Goal: Task Accomplishment & Management: Use online tool/utility

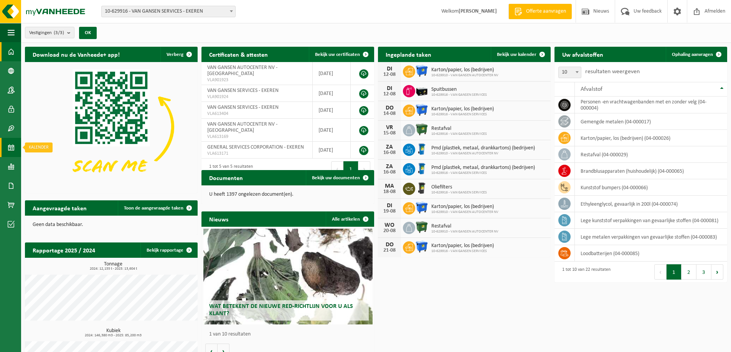
click at [6, 148] on link "Kalender" at bounding box center [10, 147] width 21 height 19
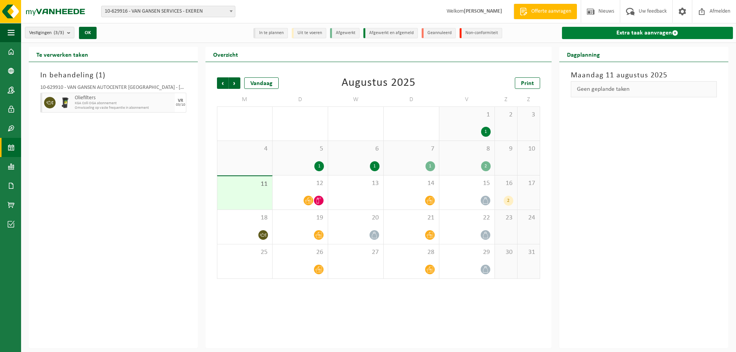
click at [651, 31] on link "Extra taak aanvragen" at bounding box center [647, 33] width 171 height 12
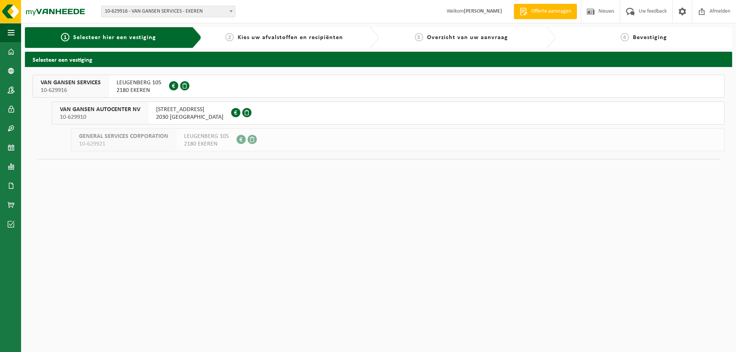
click at [142, 84] on span "LEUGENBERG 105" at bounding box center [139, 83] width 45 height 8
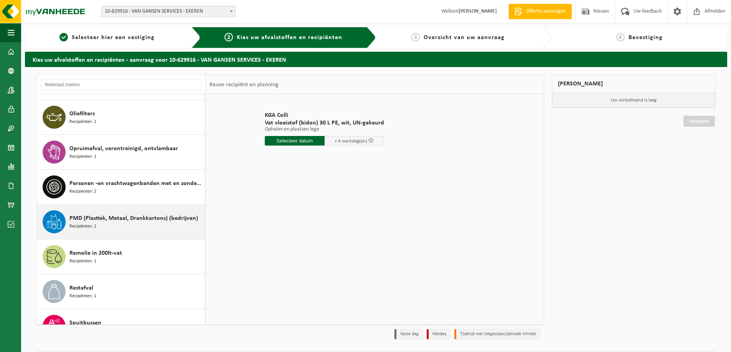
scroll to position [398, 0]
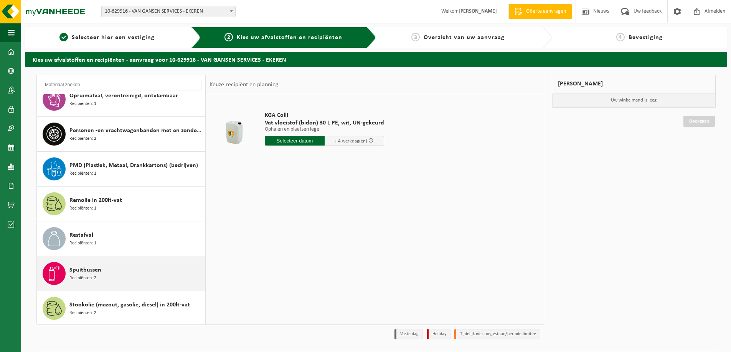
click at [82, 273] on span "Spuitbussen" at bounding box center [85, 270] width 32 height 9
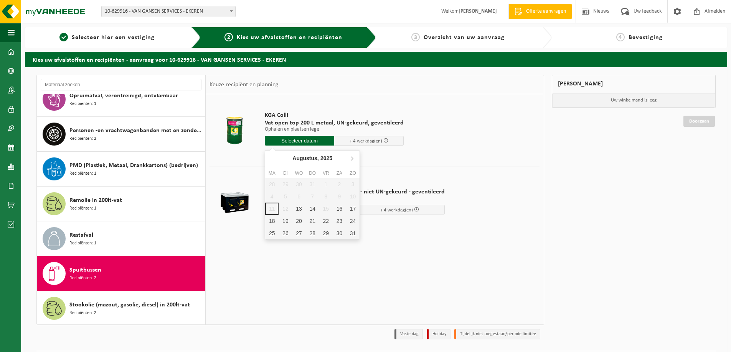
click at [297, 141] on input "text" at bounding box center [299, 141] width 69 height 10
click at [327, 208] on div "28 29 30 31 1 2 3 4 5 6 7 8 9 10 11 12 13 14 15 16 17 18 19 20 21 22 23 24 25 2…" at bounding box center [312, 208] width 94 height 61
click at [270, 220] on div "18" at bounding box center [271, 221] width 13 height 12
type input "Van 2025-08-18"
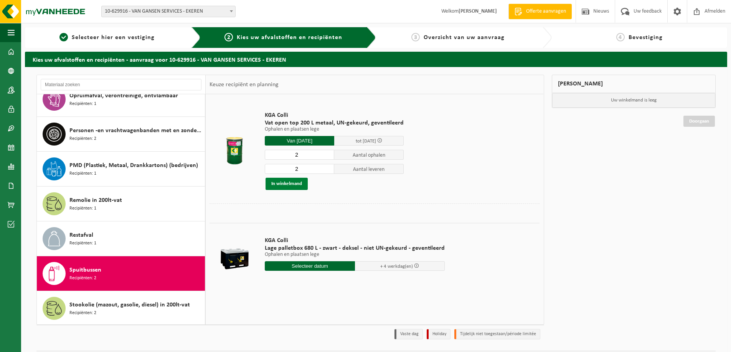
click at [297, 184] on button "In winkelmand" at bounding box center [286, 184] width 42 height 12
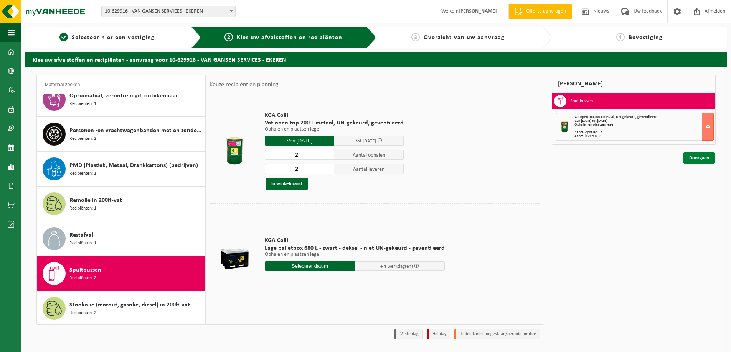
click at [694, 154] on link "Doorgaan" at bounding box center [698, 158] width 31 height 11
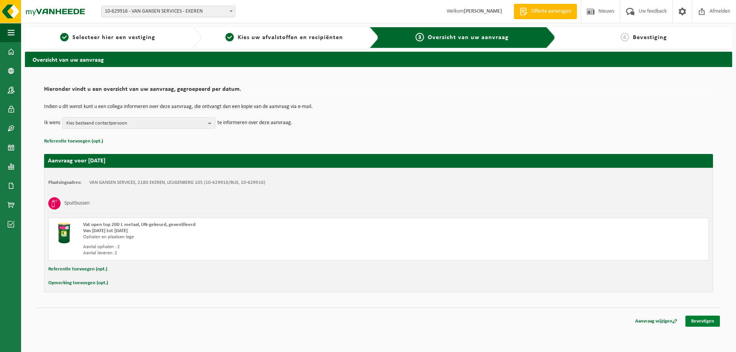
click at [706, 318] on link "Bevestigen" at bounding box center [703, 321] width 35 height 11
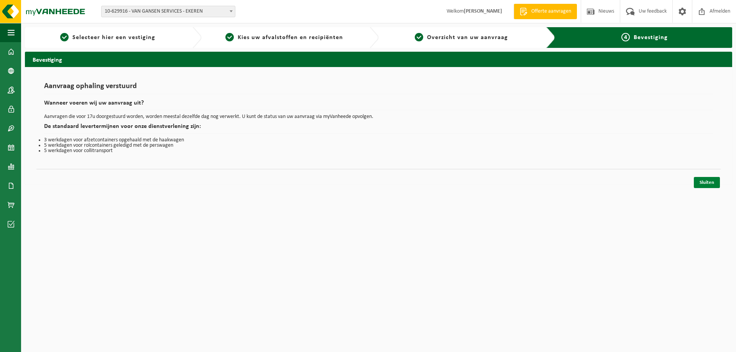
click at [701, 181] on link "Sluiten" at bounding box center [707, 182] width 26 height 11
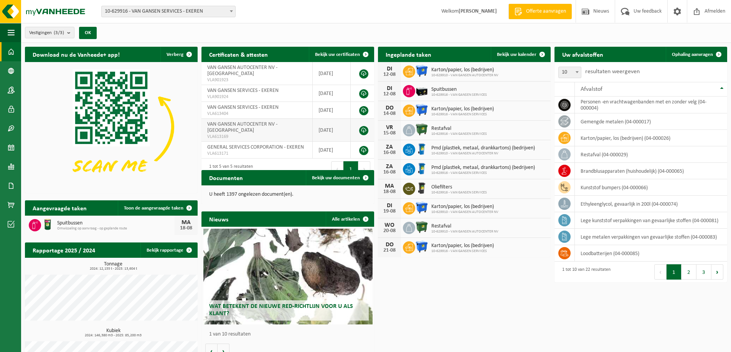
scroll to position [43, 0]
